Goal: Obtain resource: Download file/media

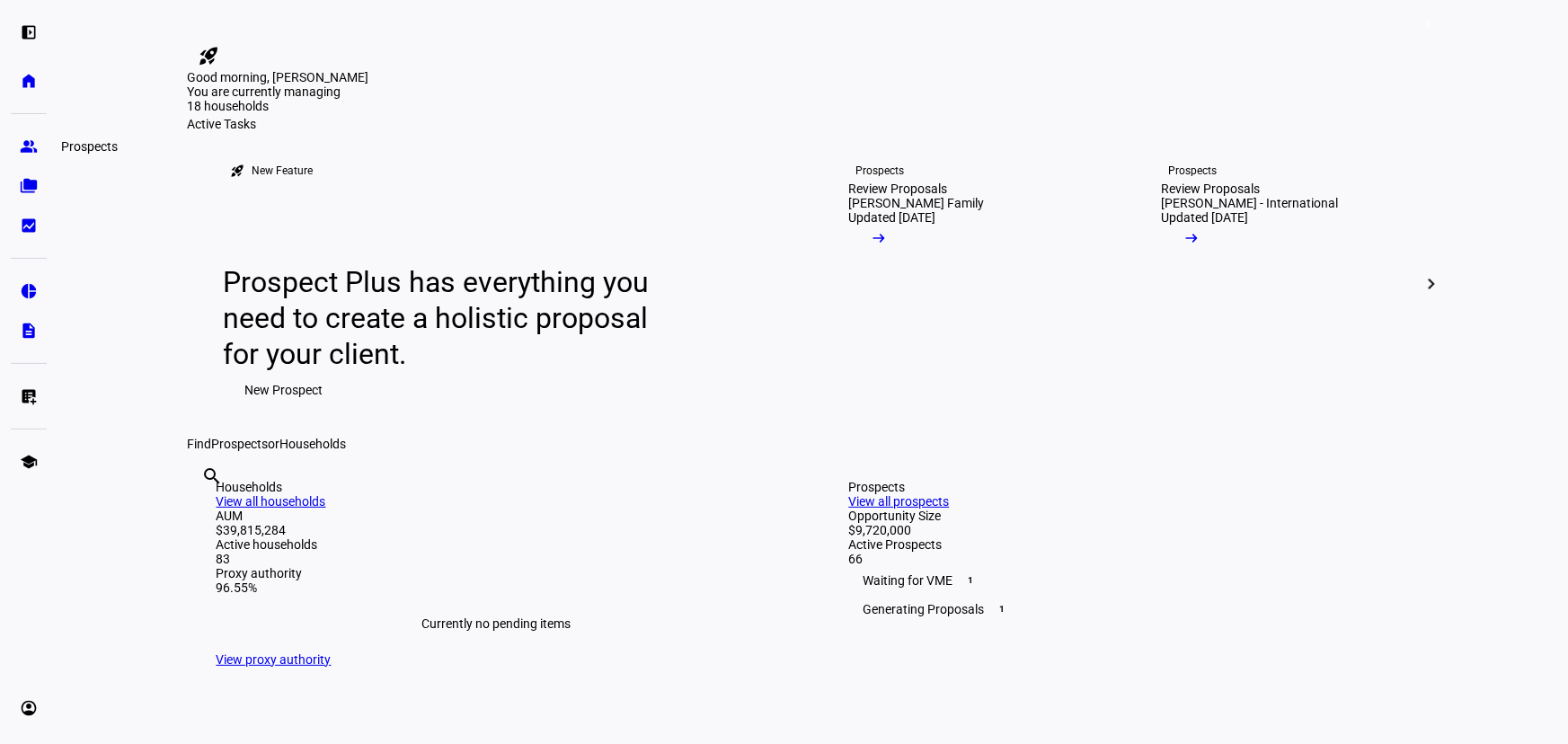
click at [34, 147] on eth-mat-symbol "group" at bounding box center [29, 146] width 18 height 18
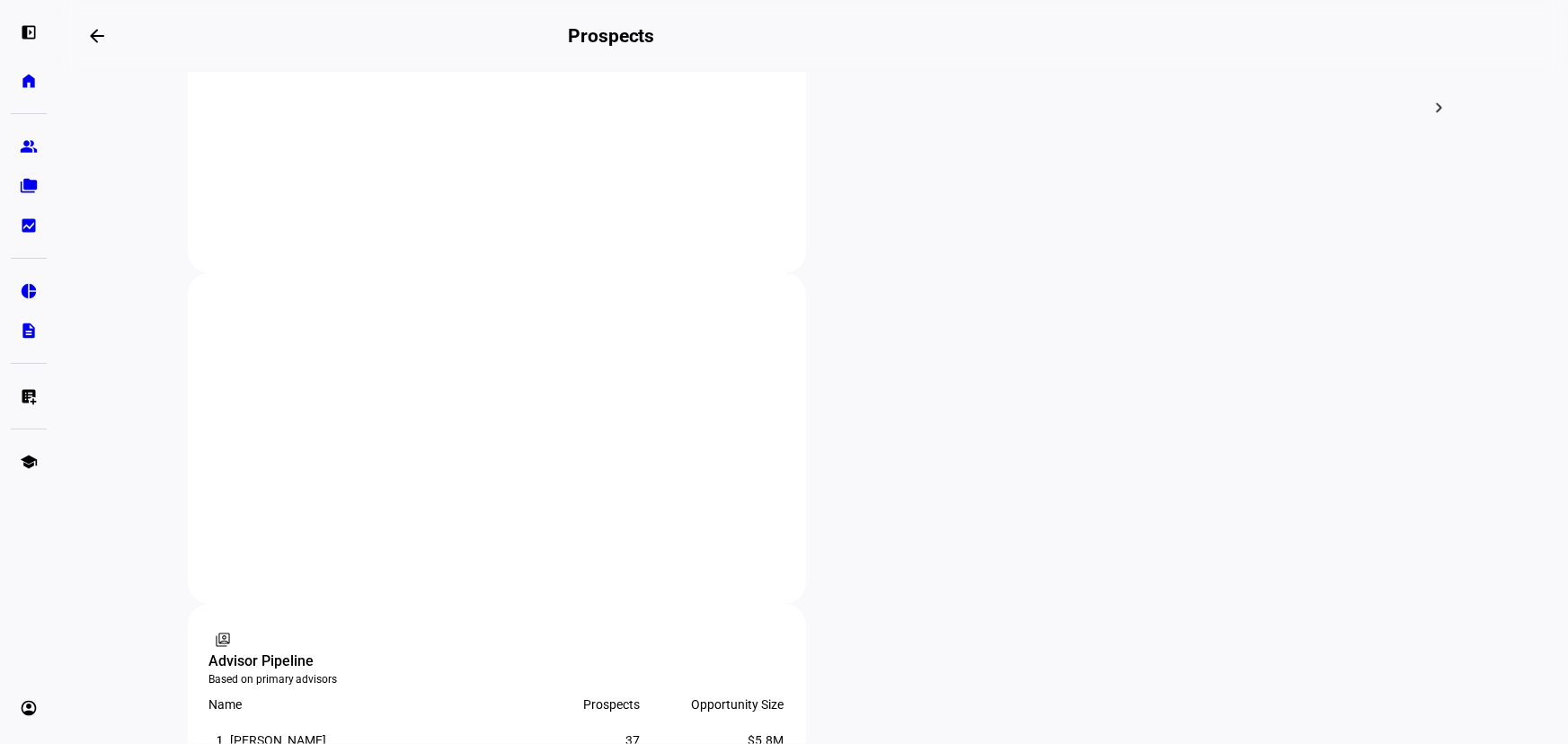
scroll to position [817, 0]
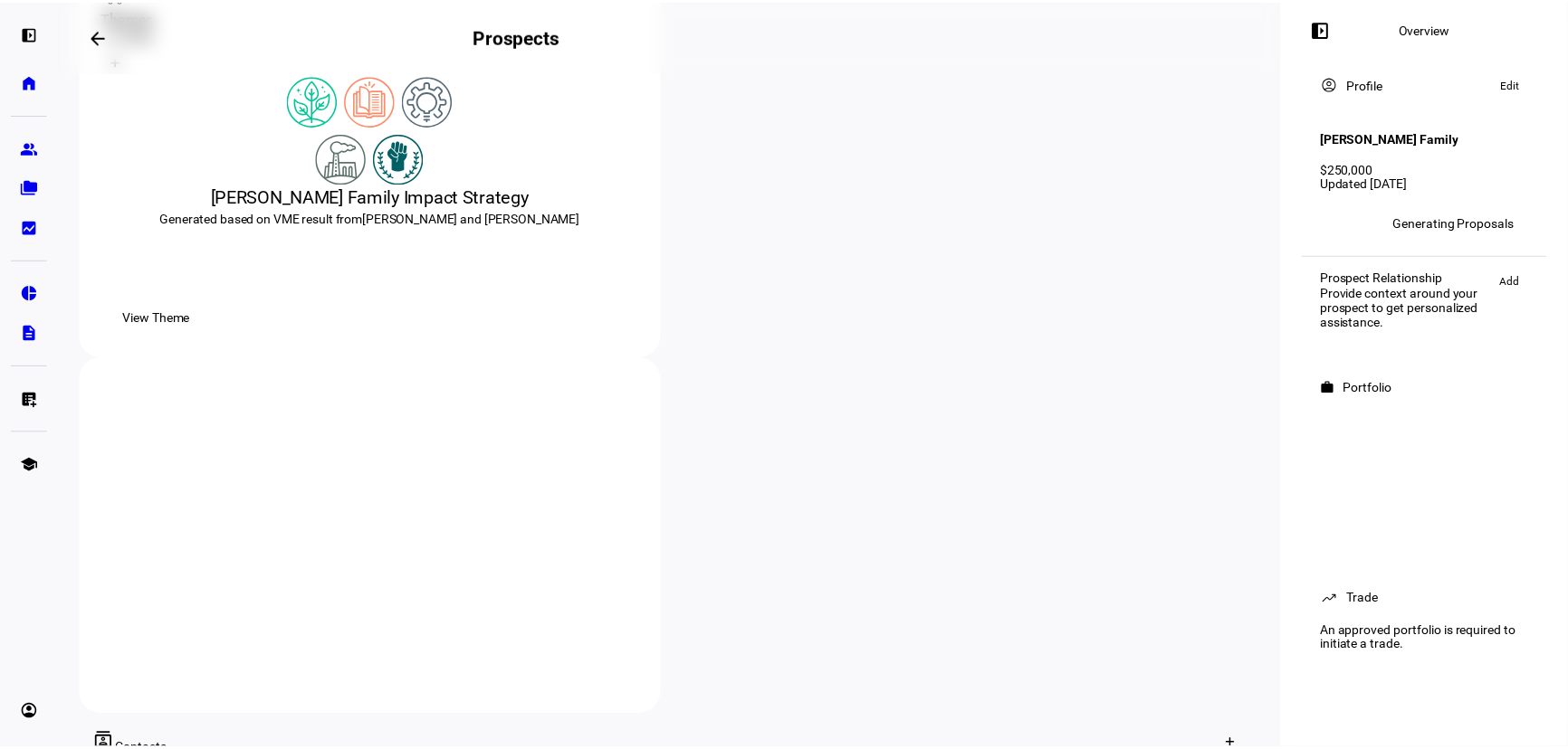
scroll to position [411, 0]
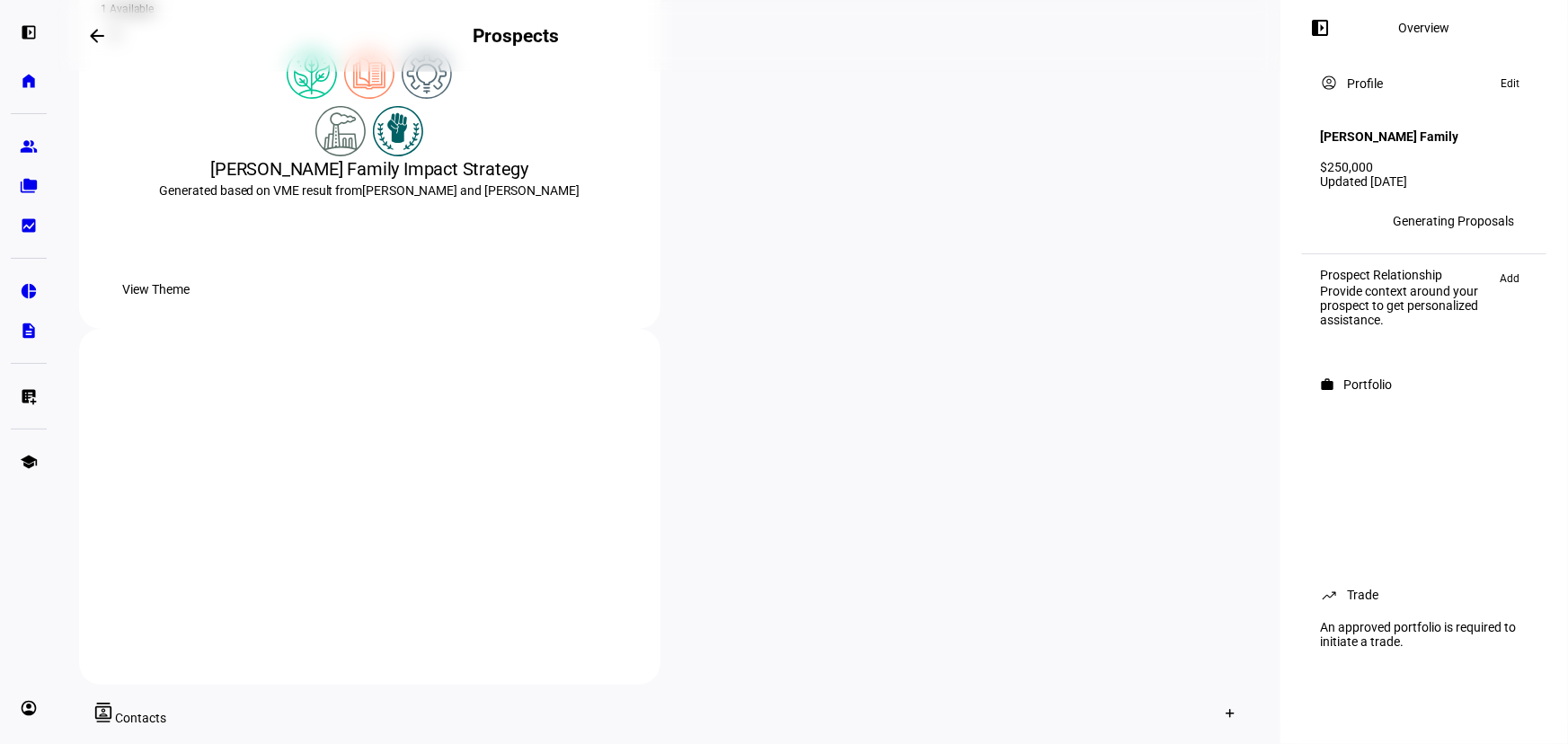
click at [189, 307] on span "View Theme" at bounding box center [156, 290] width 67 height 36
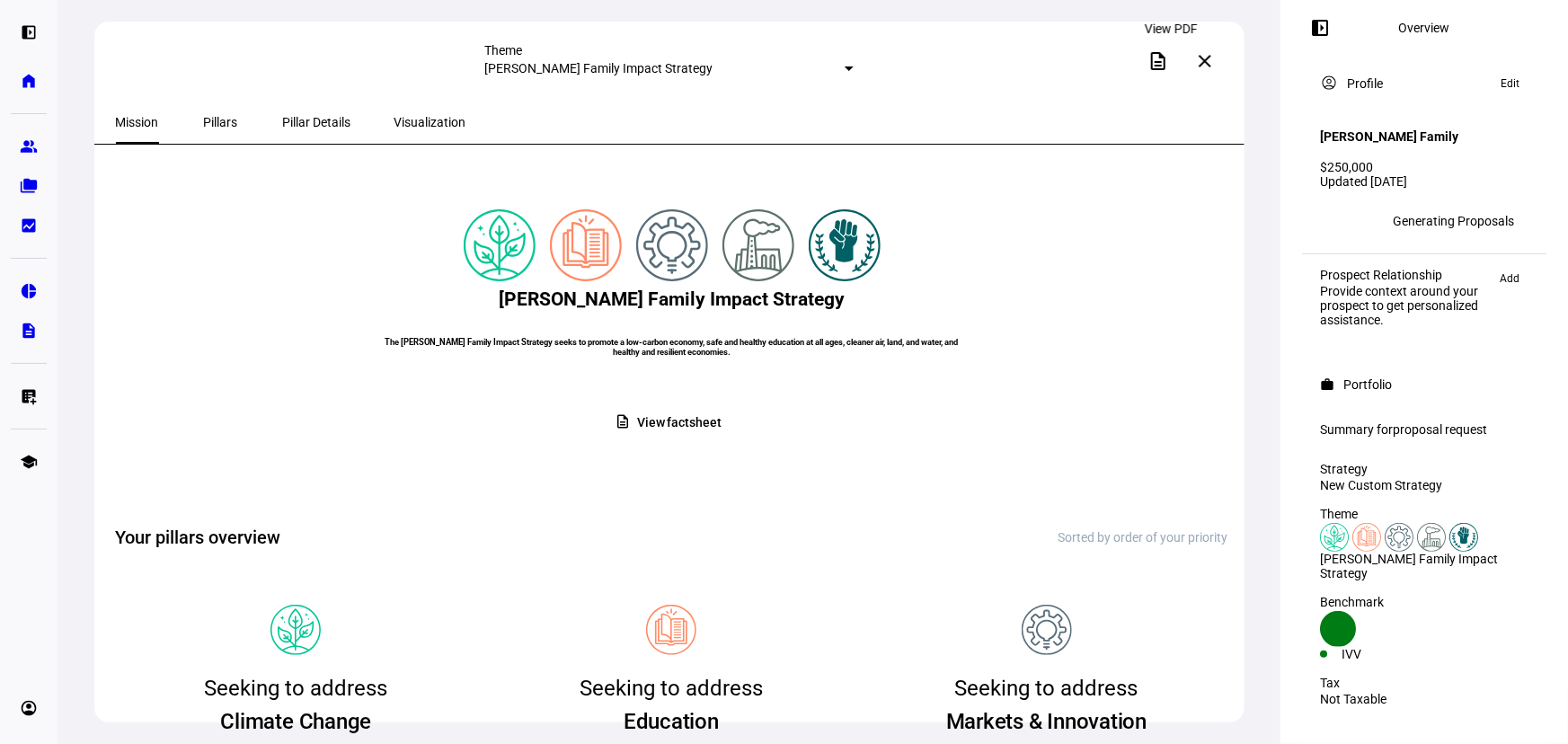
click at [1168, 62] on mat-icon "description" at bounding box center [1158, 61] width 22 height 22
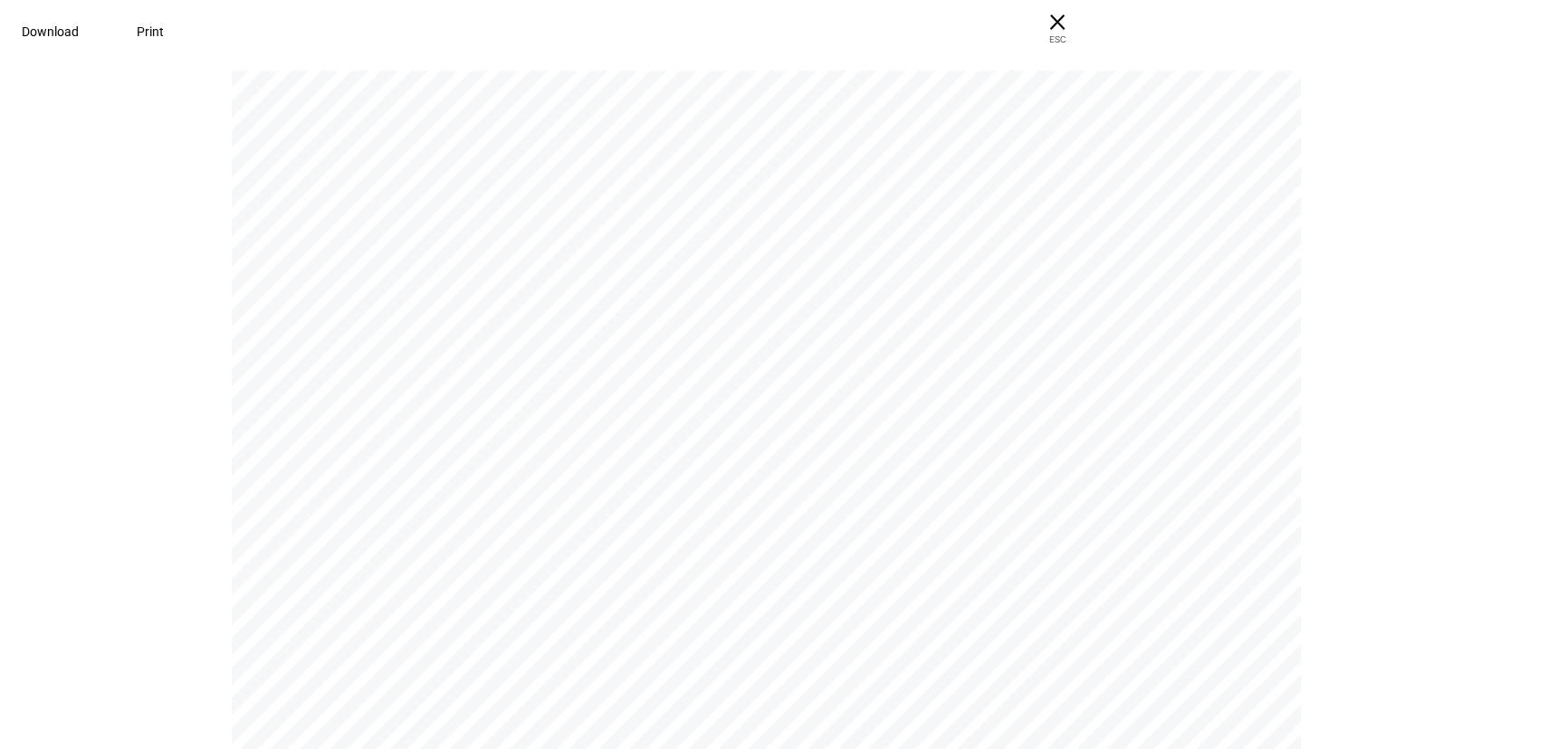
click at [100, 38] on link "Download" at bounding box center [50, 32] width 100 height 37
